Goal: Transaction & Acquisition: Purchase product/service

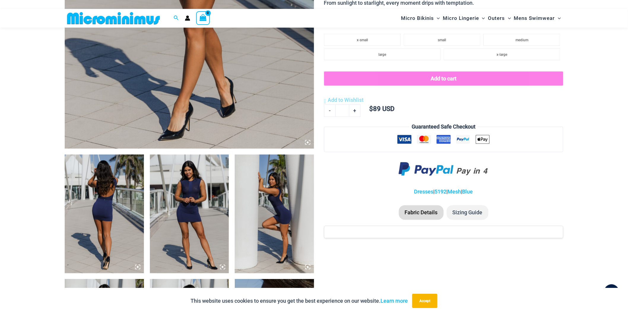
scroll to position [325, 0]
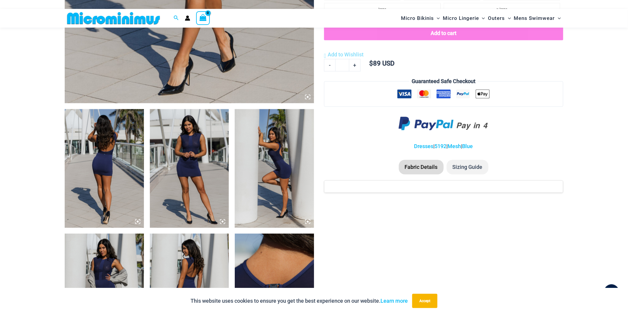
type input "**********"
click at [106, 173] on img at bounding box center [104, 168] width 79 height 119
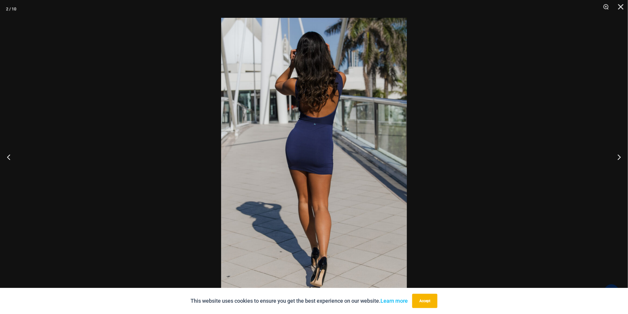
click at [285, 121] on img at bounding box center [314, 157] width 186 height 278
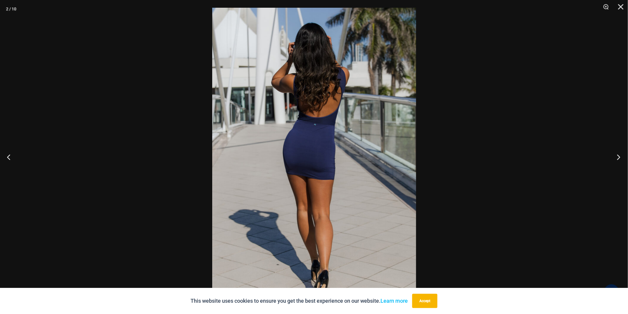
click at [565, 158] on button "Next" at bounding box center [617, 157] width 22 height 30
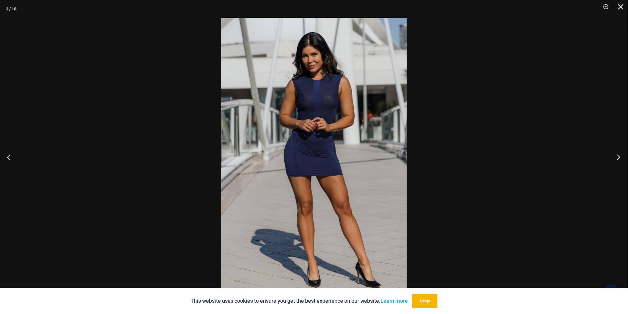
click at [565, 158] on button "Next" at bounding box center [617, 157] width 22 height 30
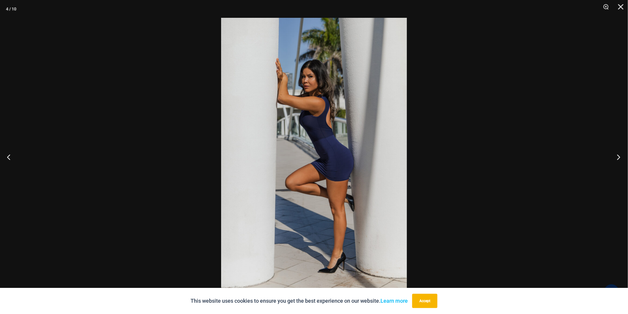
click at [565, 158] on button "Next" at bounding box center [617, 157] width 22 height 30
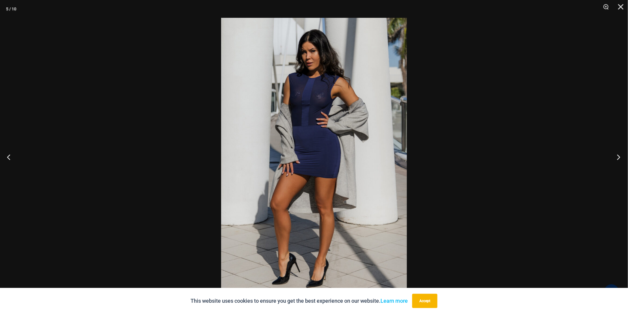
click at [565, 158] on button "Next" at bounding box center [617, 157] width 22 height 30
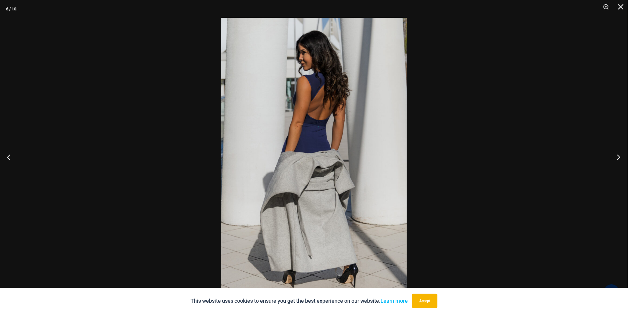
click at [565, 159] on button "Next" at bounding box center [617, 157] width 22 height 30
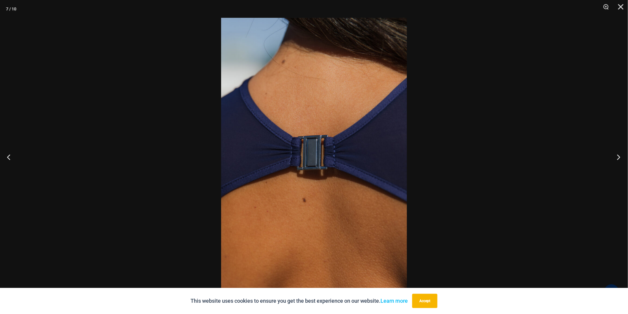
click at [565, 159] on button "Next" at bounding box center [617, 157] width 22 height 30
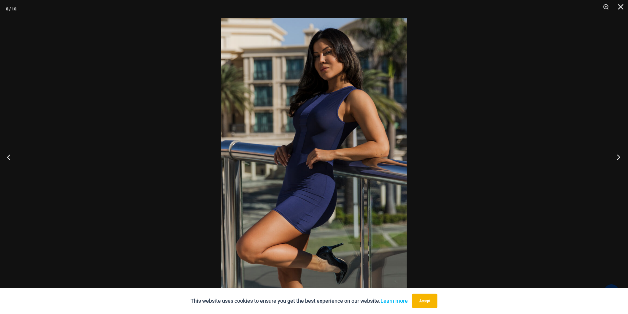
click at [565, 159] on button "Next" at bounding box center [617, 157] width 22 height 30
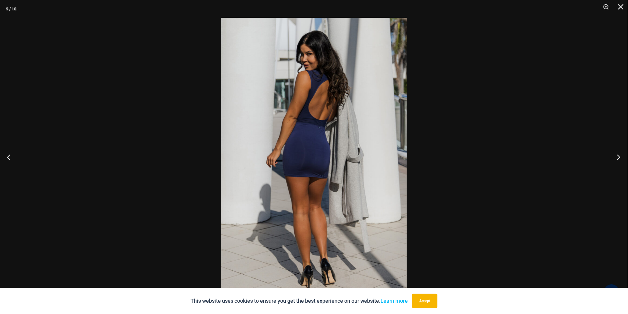
click at [565, 159] on button "Next" at bounding box center [617, 157] width 22 height 30
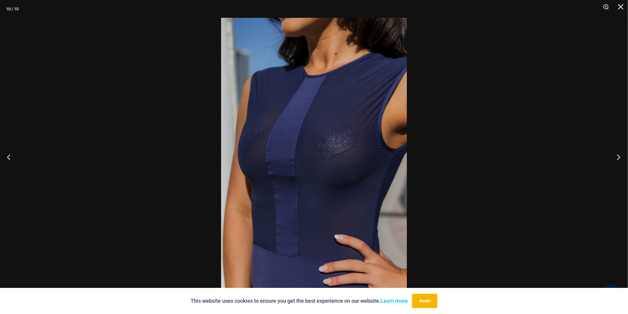
click at [565, 159] on button "Next" at bounding box center [617, 157] width 22 height 30
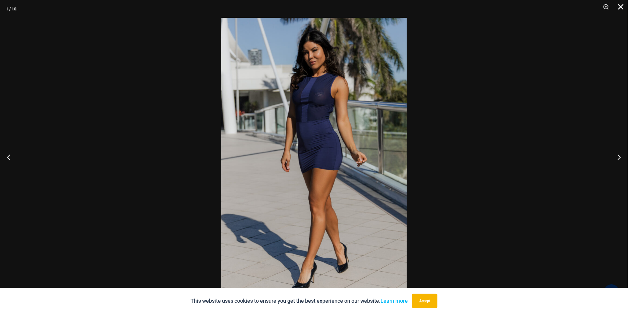
click at [565, 4] on button "Close" at bounding box center [618, 9] width 15 height 18
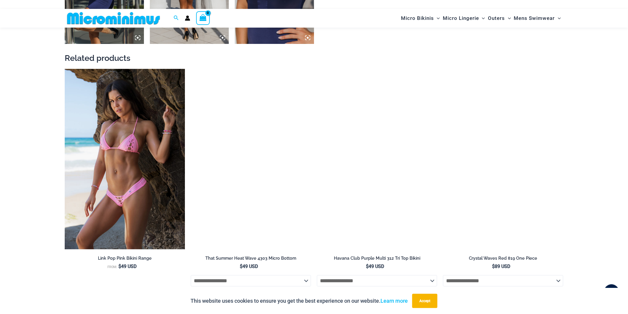
scroll to position [786, 0]
